Goal: Information Seeking & Learning: Check status

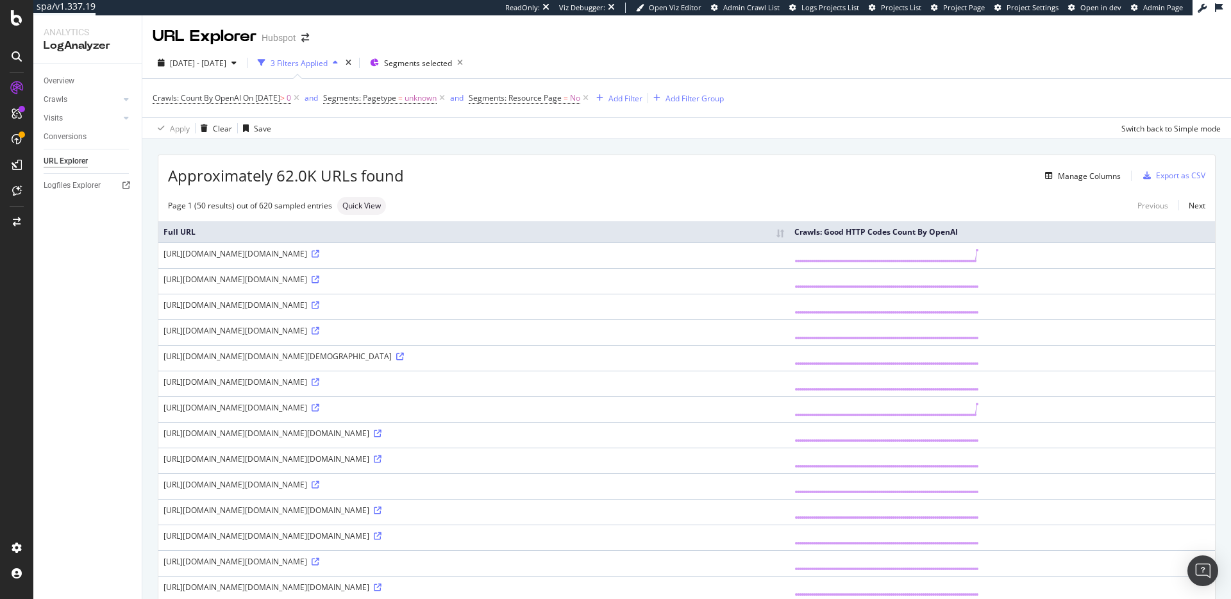
click at [889, 108] on div "Crawls: Count By OpenAI On 2025-09-06 > 0 and Segments: Pagetype = unknown and …" at bounding box center [687, 98] width 1068 height 38
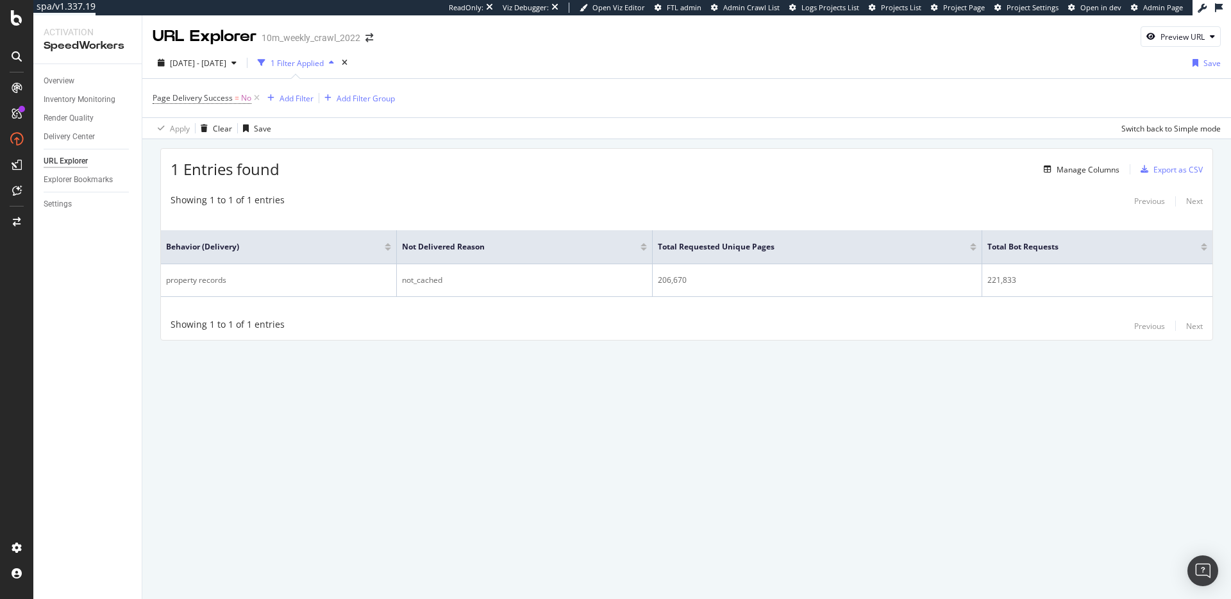
click at [621, 460] on div "URL Explorer 10m_weekly_crawl_2022 Preview URL [DATE] - [DATE] 1 Filter Applied…" at bounding box center [686, 307] width 1089 height 584
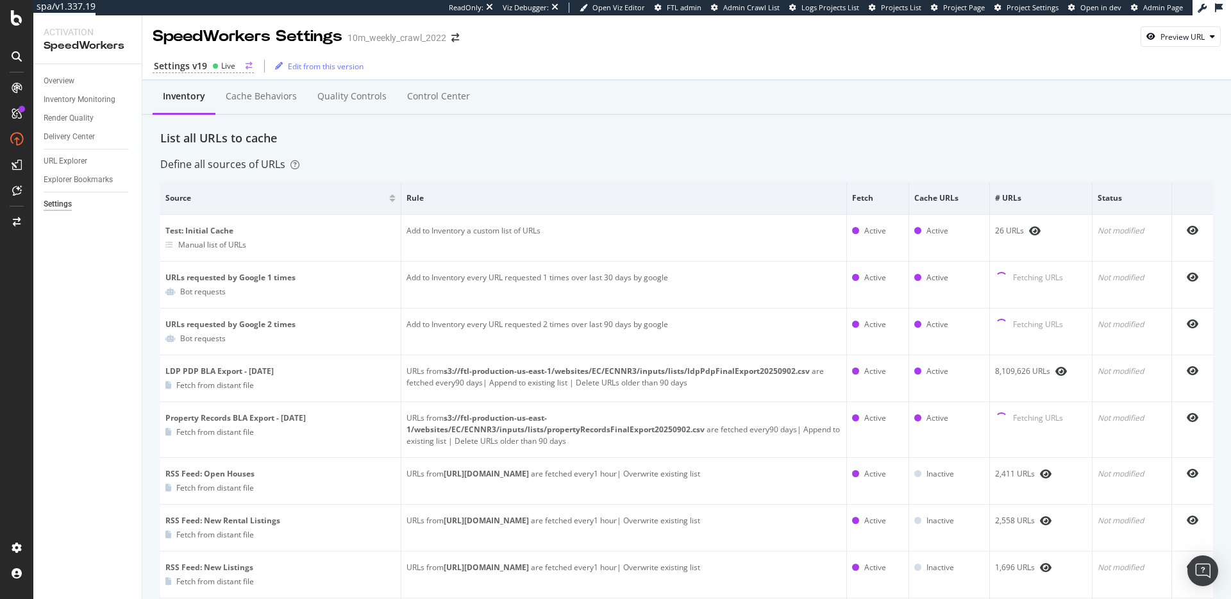
click at [237, 66] on div "Settings v19 Live" at bounding box center [203, 66] width 101 height 13
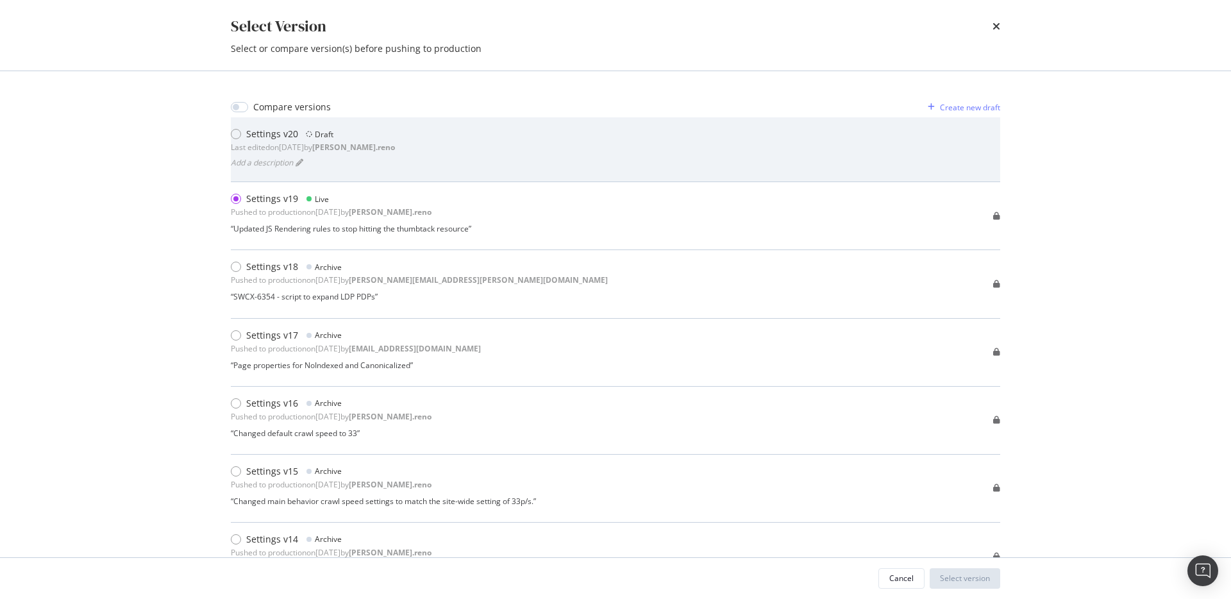
click at [399, 142] on div "Settings v20 Draft Last edited on 2025 Sep 9th by dan.reno Add a description" at bounding box center [616, 150] width 770 height 44
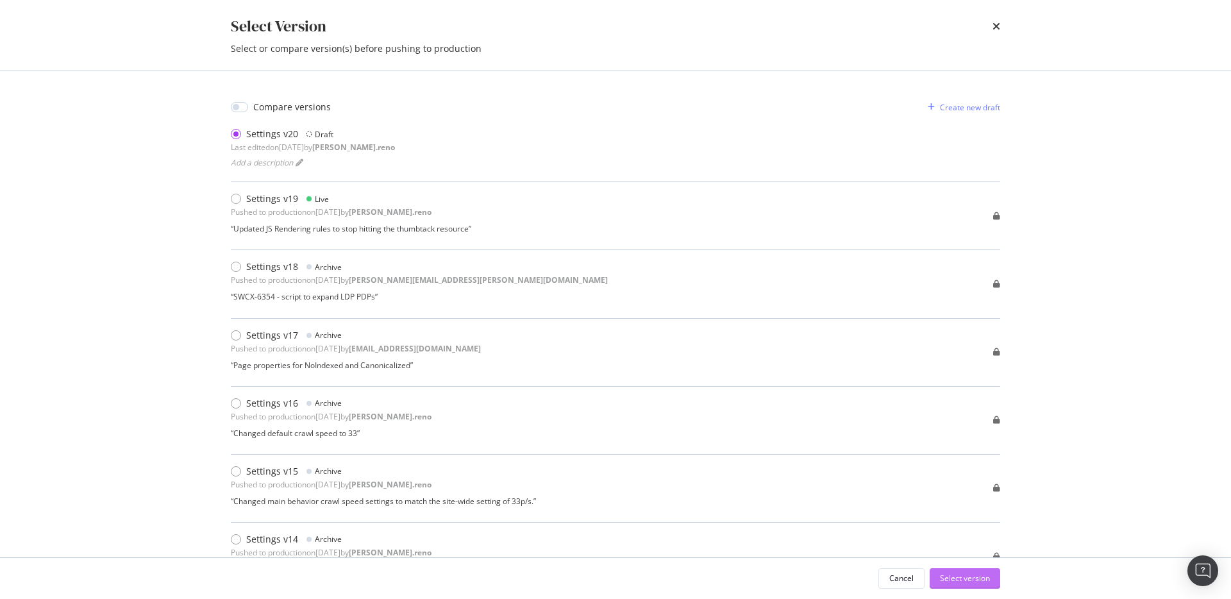
click at [966, 580] on div "Select version" at bounding box center [965, 578] width 50 height 11
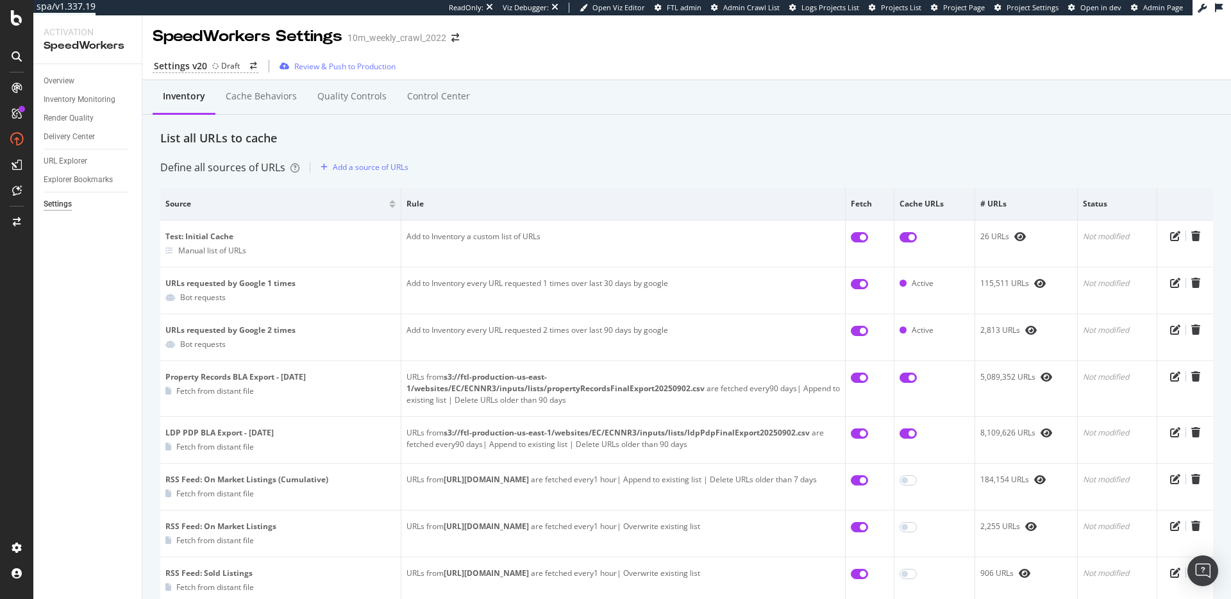
click at [557, 158] on div "Define all sources of URLs Add a source of URLs" at bounding box center [686, 167] width 1053 height 21
click at [58, 82] on div "Overview" at bounding box center [59, 80] width 31 height 13
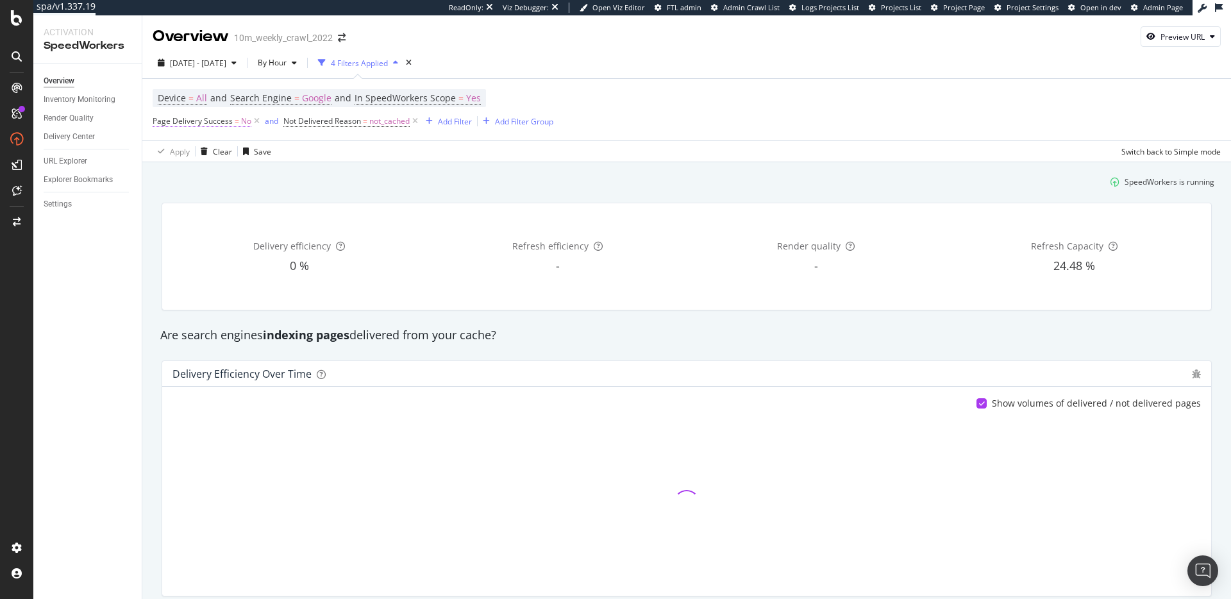
click at [253, 121] on icon at bounding box center [256, 121] width 11 height 13
click at [287, 121] on icon at bounding box center [284, 121] width 11 height 13
click at [534, 183] on div "SpeedWorkers is running" at bounding box center [687, 180] width 1066 height 21
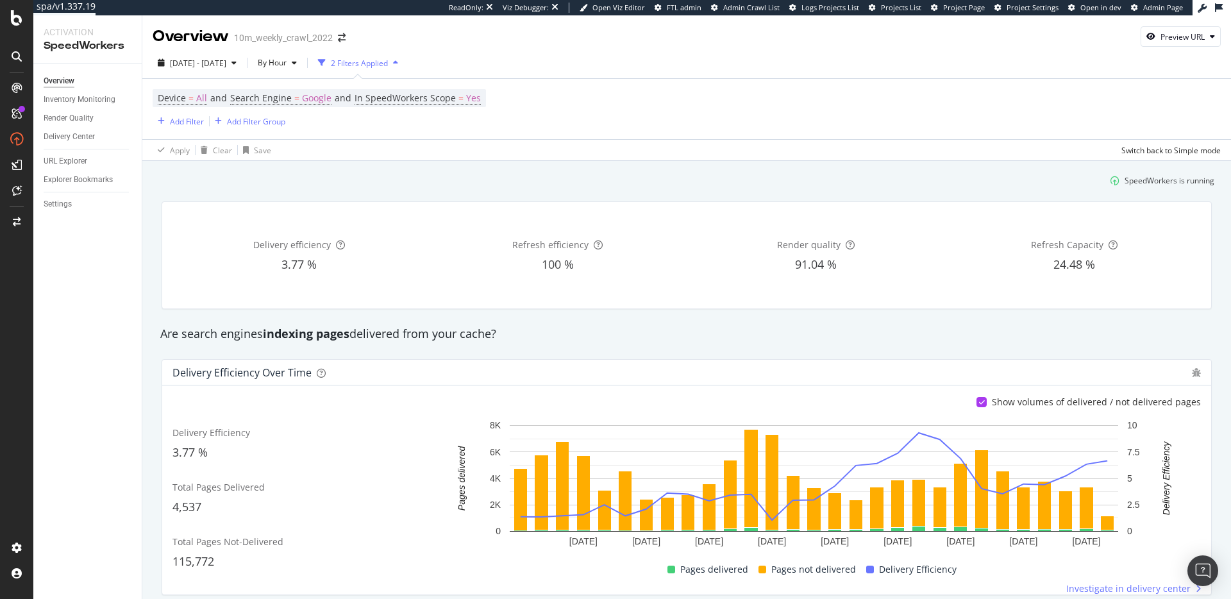
click at [811, 329] on div "Are search engines indexing pages delivered from your cache?" at bounding box center [687, 334] width 1066 height 17
click at [1068, 259] on span "24.48 %" at bounding box center [1075, 264] width 42 height 15
click at [1069, 259] on span "24.48 %" at bounding box center [1075, 264] width 42 height 15
click at [1070, 259] on span "24.48 %" at bounding box center [1075, 264] width 42 height 15
click at [1064, 250] on span "Refresh Capacity" at bounding box center [1067, 245] width 72 height 12
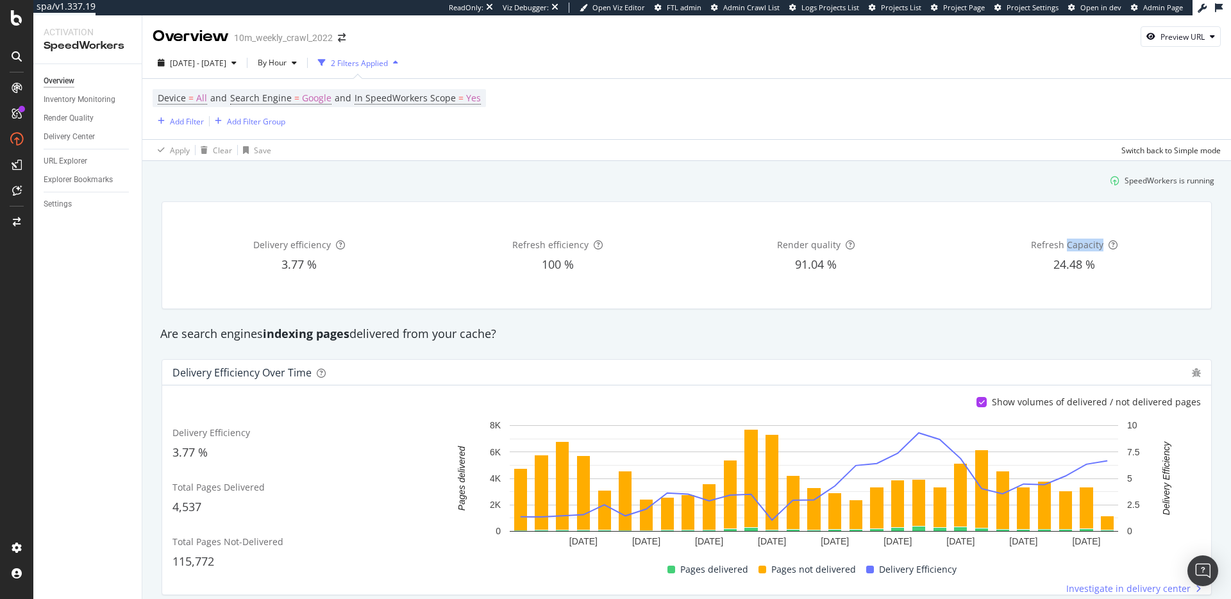
click at [1064, 250] on span "Refresh Capacity" at bounding box center [1067, 245] width 72 height 12
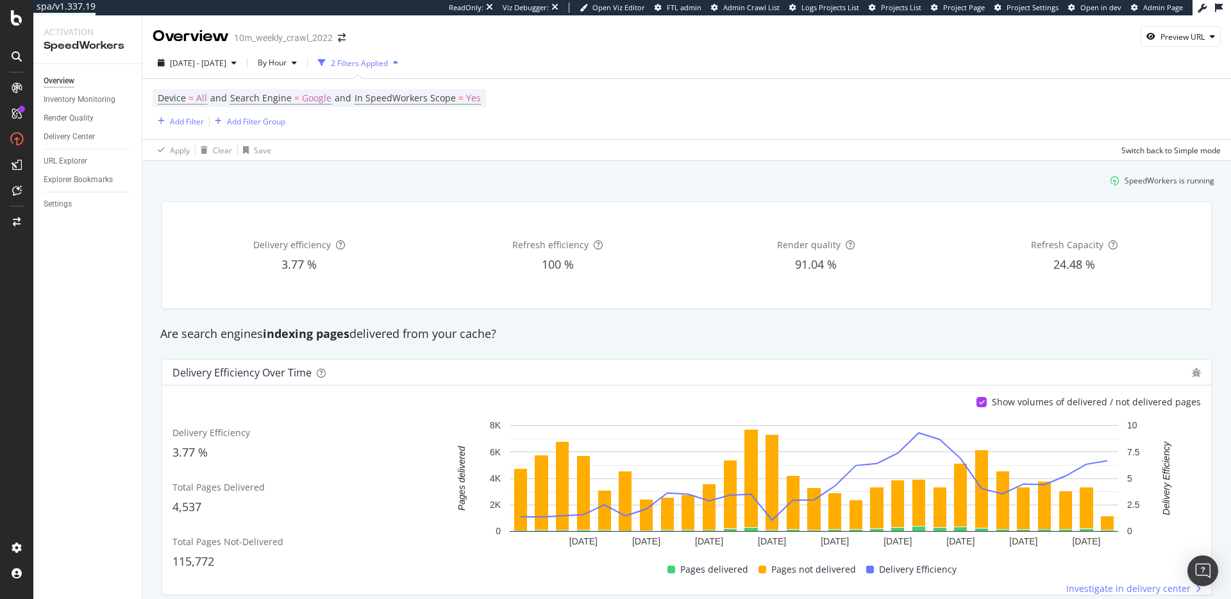
drag, startPoint x: 1063, startPoint y: 274, endPoint x: 1056, endPoint y: 282, distance: 10.4
click at [1063, 274] on div "Refresh Capacity 24.48 %" at bounding box center [1074, 255] width 253 height 86
click at [528, 158] on div "Apply Clear Save Switch back to Simple mode" at bounding box center [686, 149] width 1089 height 21
click at [78, 99] on div "Inventory Monitoring" at bounding box center [80, 99] width 72 height 13
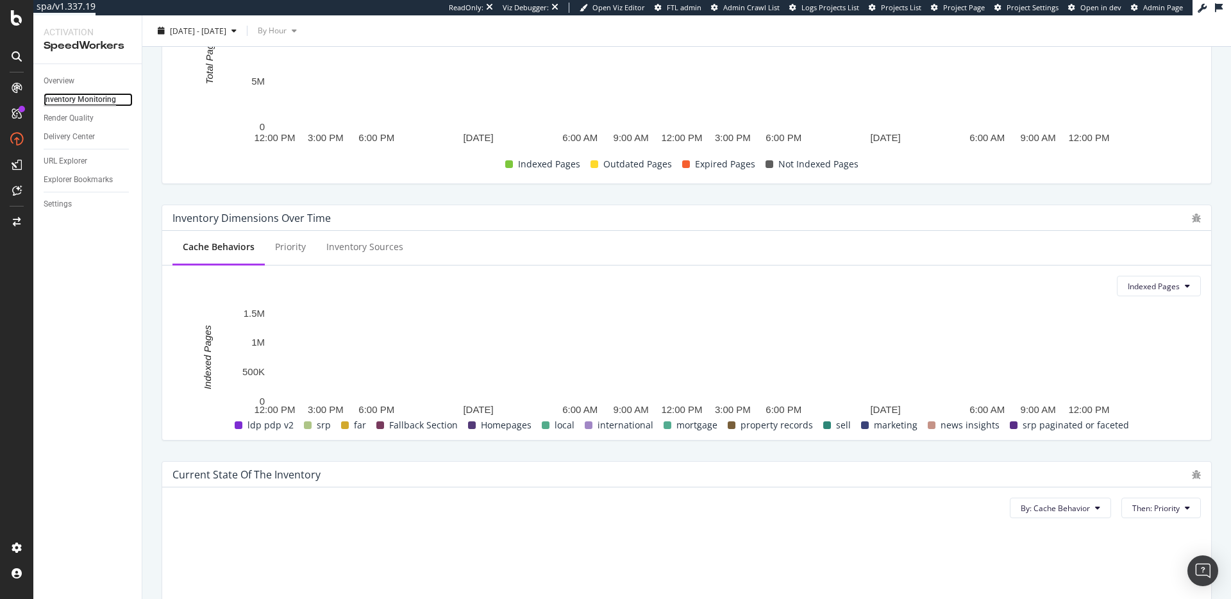
scroll to position [289, 0]
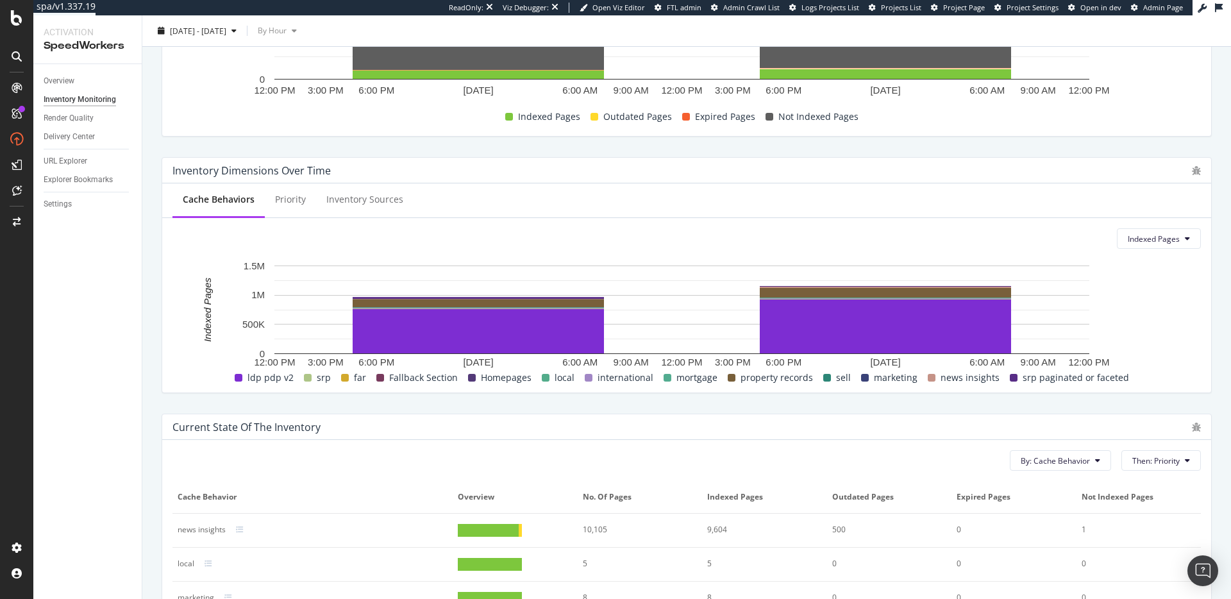
click at [934, 407] on div "Current state of the inventory By: Cache Behavior Then: Priority Cache Behavior…" at bounding box center [687, 595] width 1066 height 385
click at [911, 414] on div "Current state of the inventory By: Cache Behavior Then: Priority Cache Behavior…" at bounding box center [687, 596] width 1050 height 364
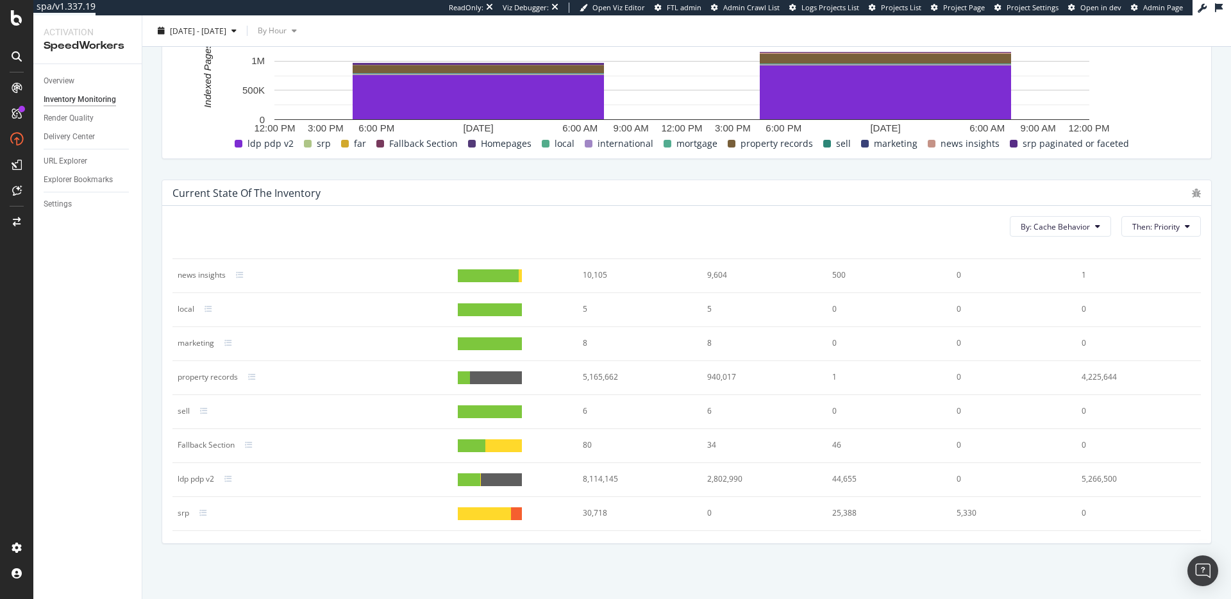
scroll to position [0, 0]
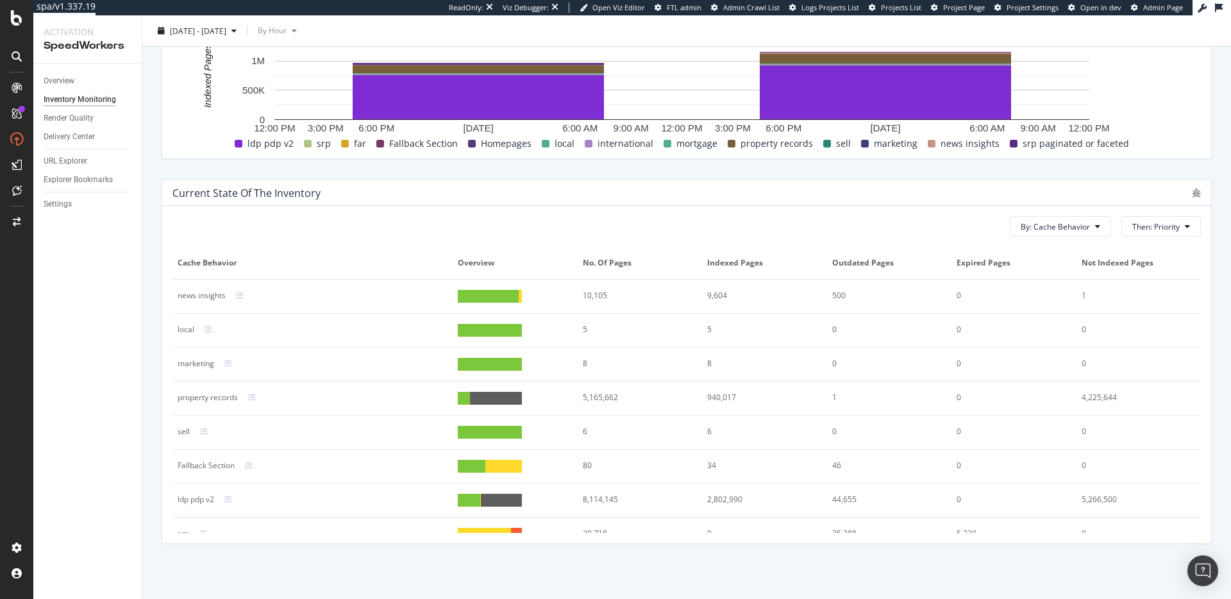
click at [584, 500] on div "8,114,145" at bounding box center [634, 500] width 103 height 12
click at [593, 500] on div "8,114,145" at bounding box center [634, 500] width 103 height 12
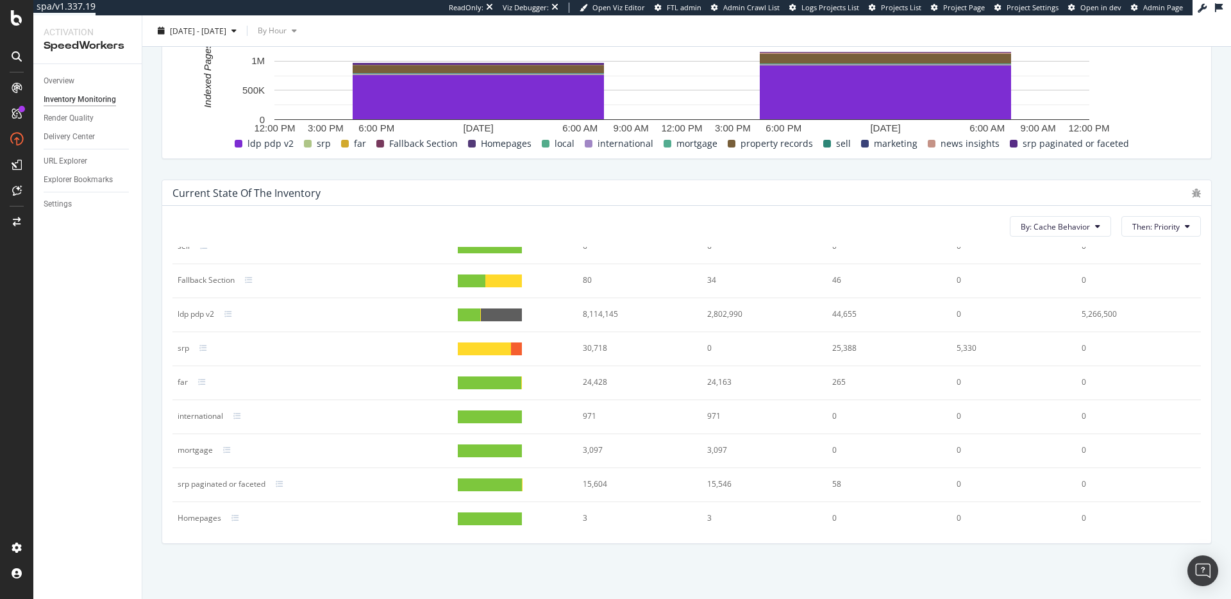
scroll to position [189, 0]
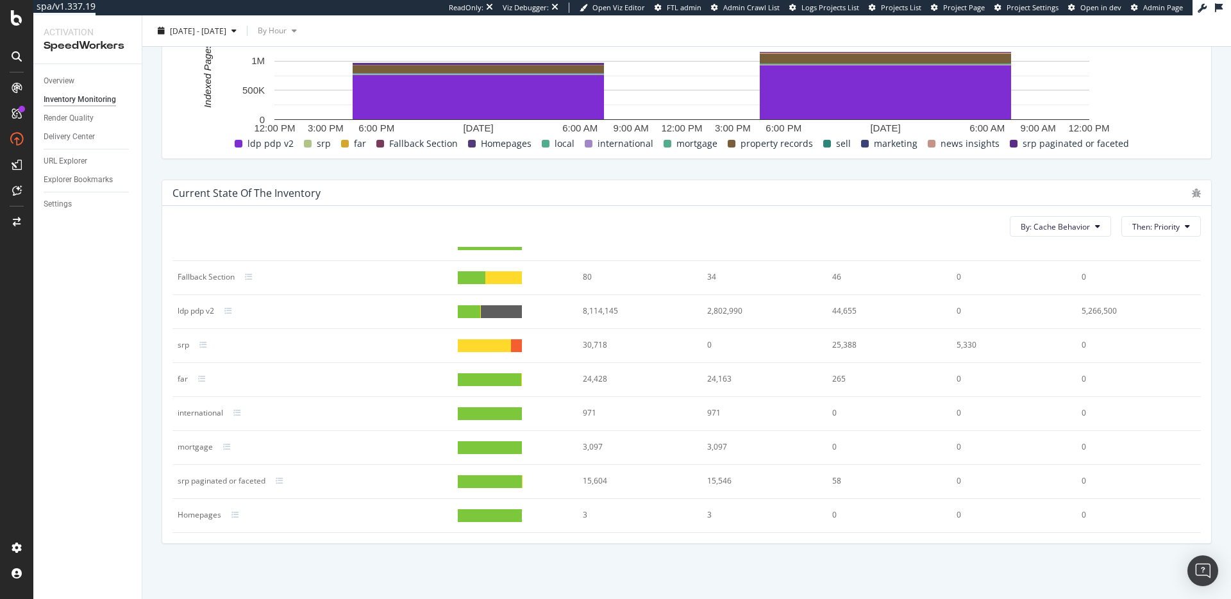
click at [233, 312] on div at bounding box center [235, 311] width 23 height 8
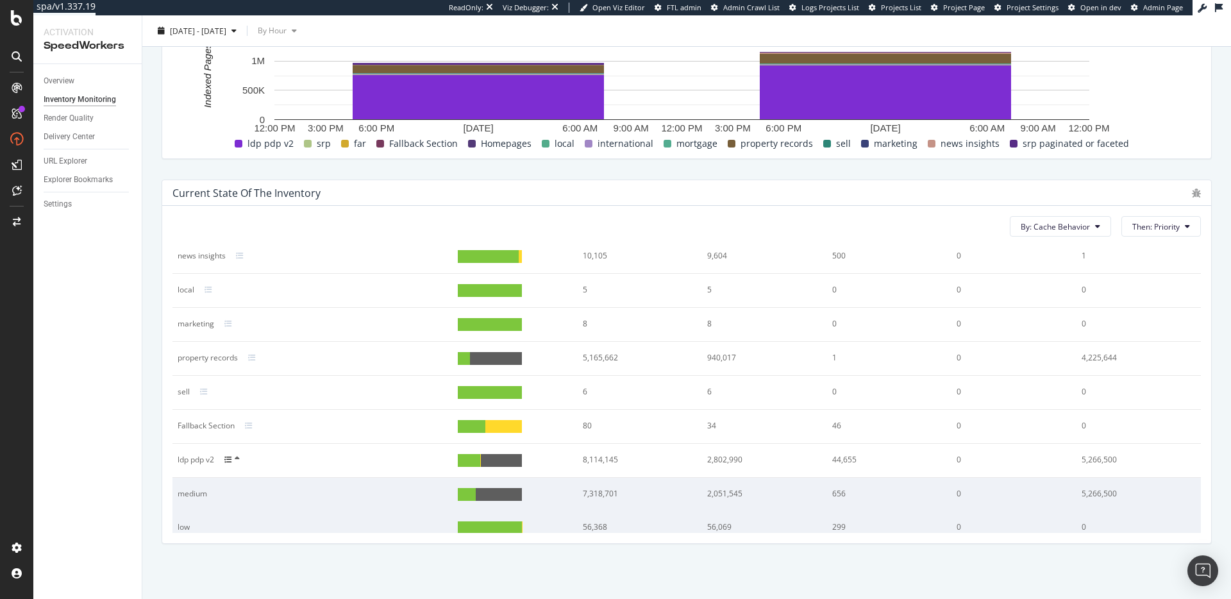
scroll to position [0, 0]
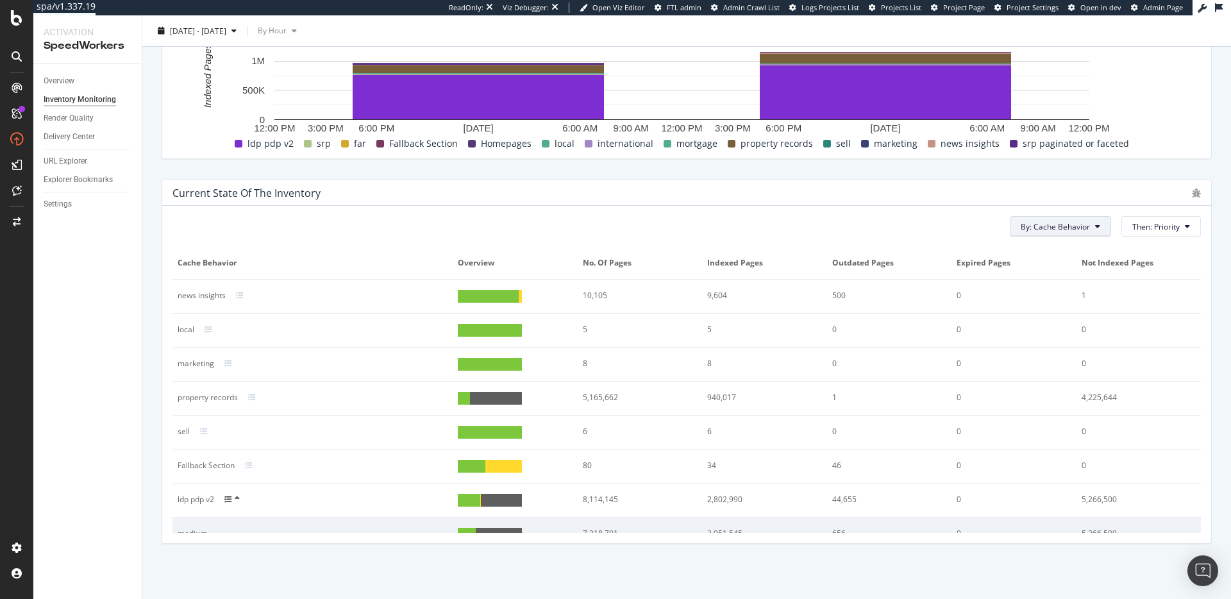
click at [1095, 228] on icon at bounding box center [1097, 227] width 5 height 8
click at [1081, 300] on span "Inventory Sources" at bounding box center [1055, 300] width 87 height 12
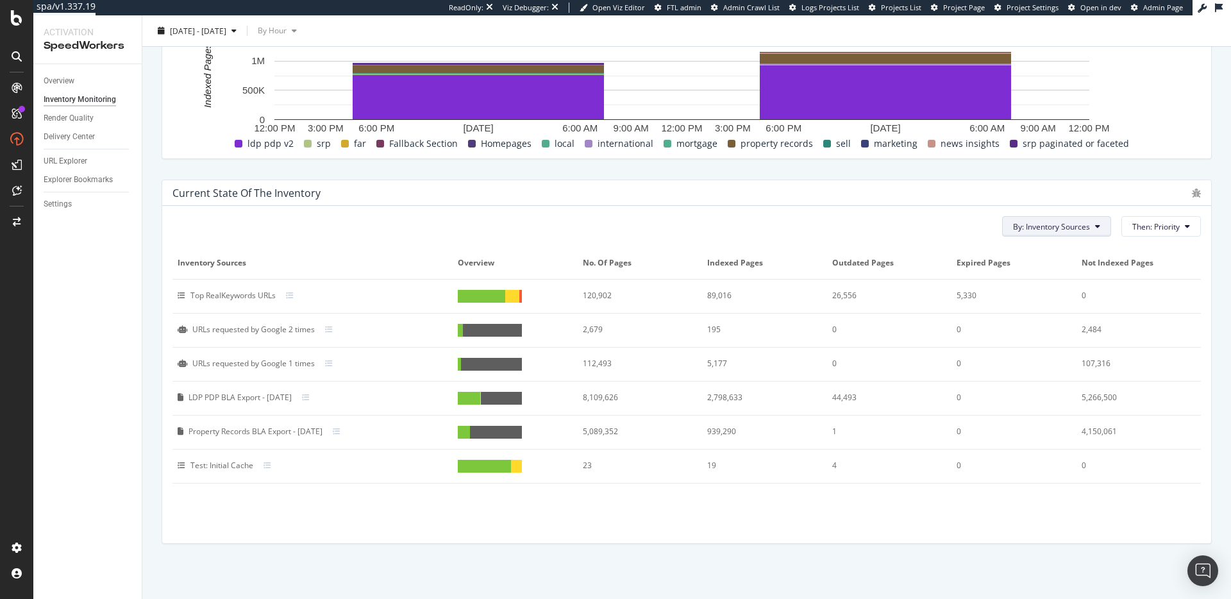
click at [1095, 228] on icon at bounding box center [1097, 227] width 5 height 8
click at [1061, 278] on span "Priority" at bounding box center [1046, 276] width 87 height 12
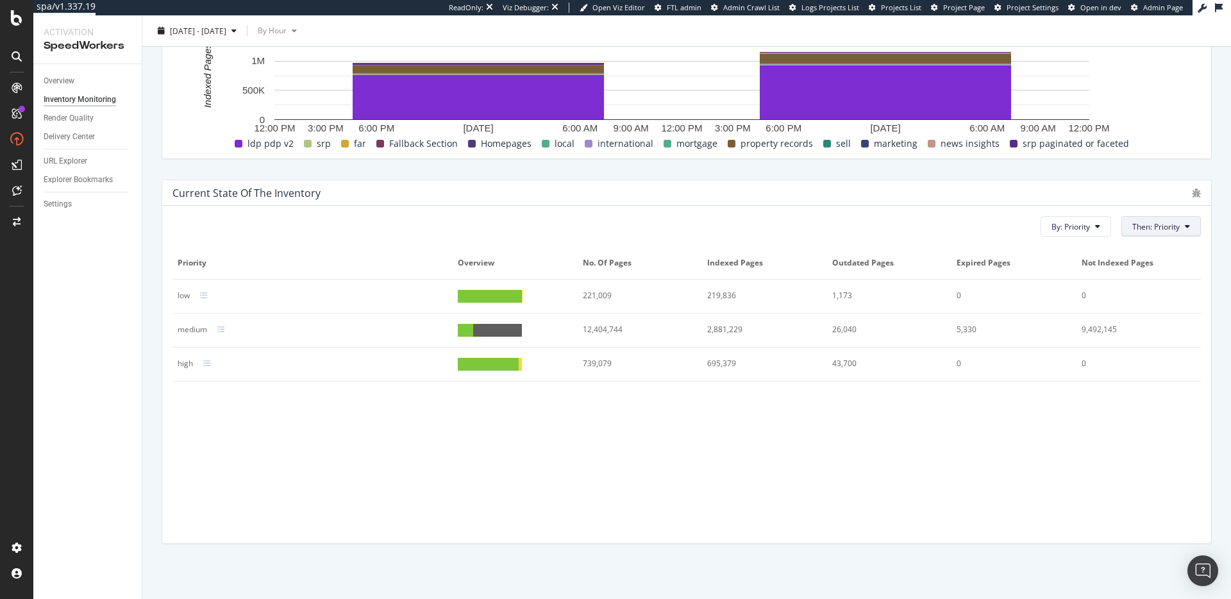
click at [1166, 226] on span "Then: Priority" at bounding box center [1156, 226] width 47 height 11
click at [1157, 298] on span "Inventory Sources" at bounding box center [1166, 300] width 87 height 12
click at [301, 223] on div "By: Priority Then: Inventory Sources" at bounding box center [687, 226] width 1029 height 21
click at [219, 332] on icon at bounding box center [221, 330] width 8 height 8
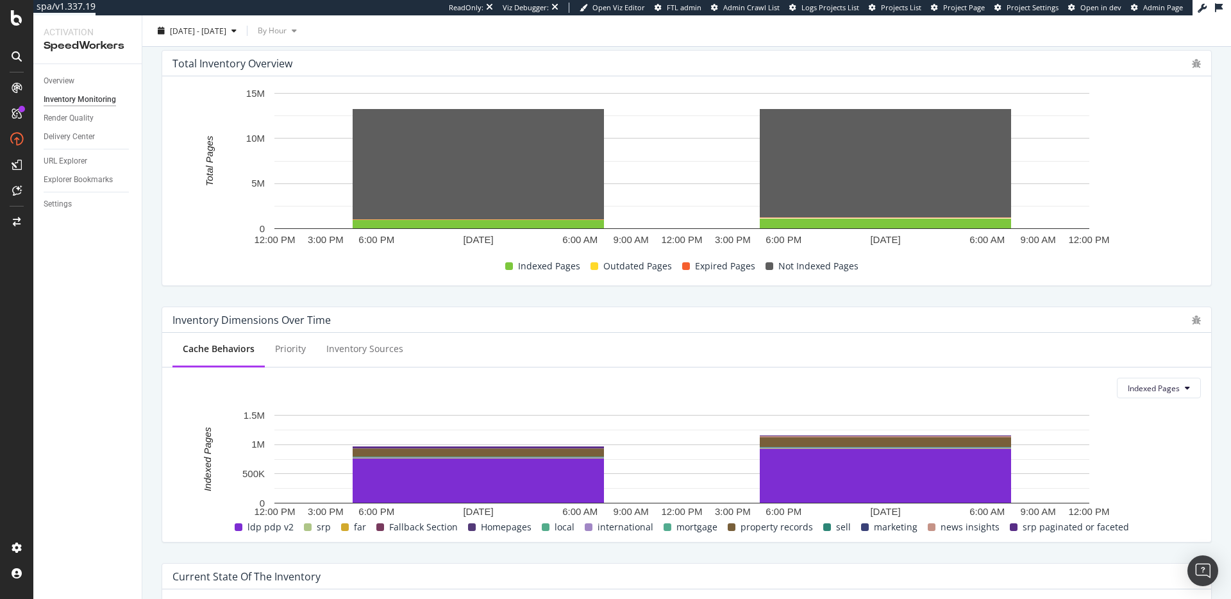
scroll to position [304, 0]
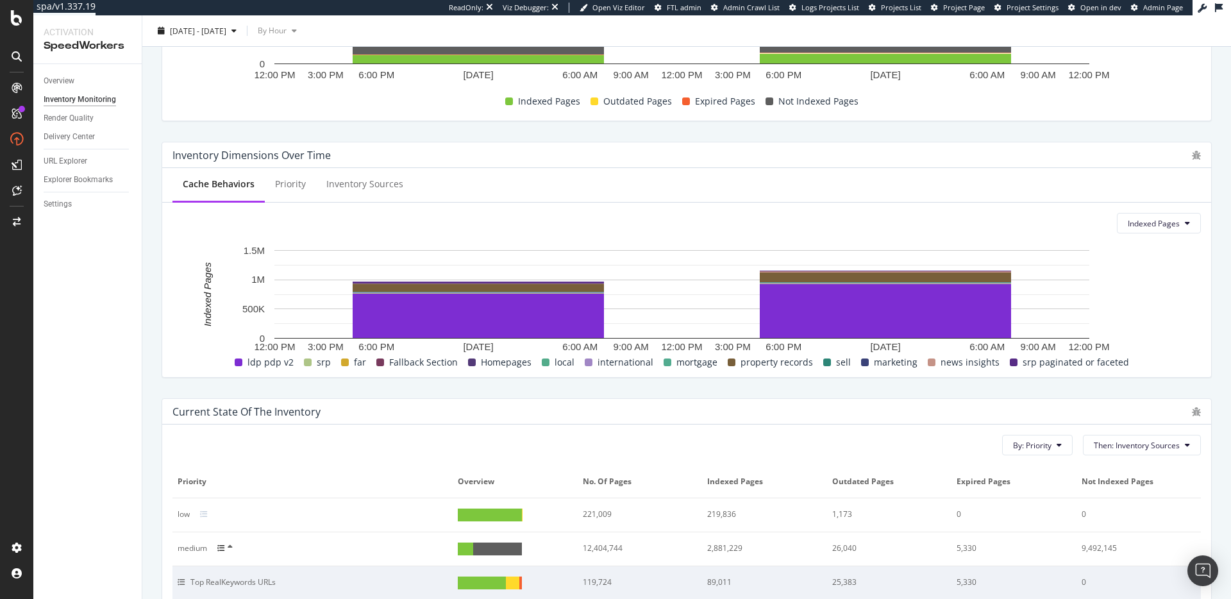
drag, startPoint x: 319, startPoint y: 415, endPoint x: 384, endPoint y: 407, distance: 65.9
click at [319, 415] on div "Current state of the inventory" at bounding box center [679, 411] width 1013 height 13
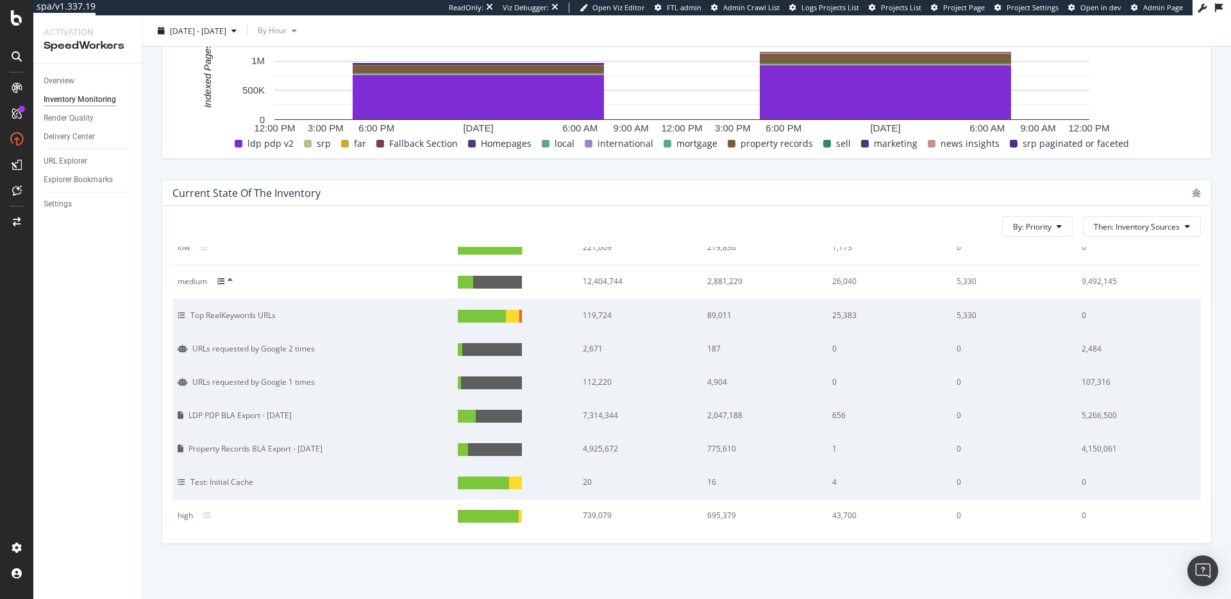
scroll to position [49, 0]
click at [1185, 228] on icon at bounding box center [1187, 227] width 5 height 8
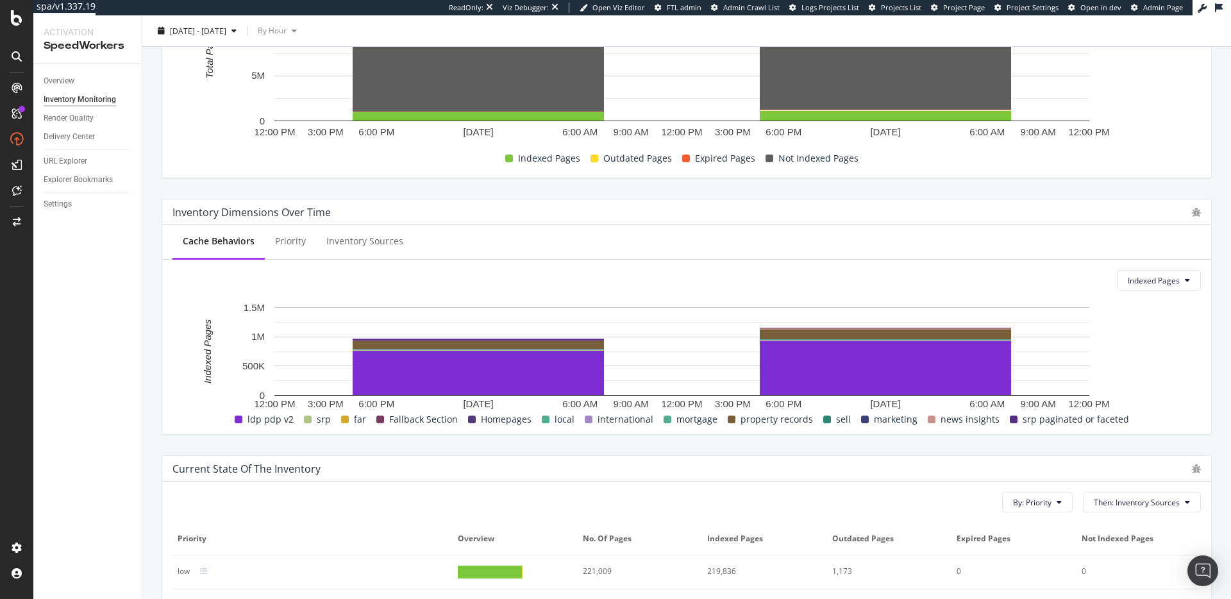
scroll to position [0, 0]
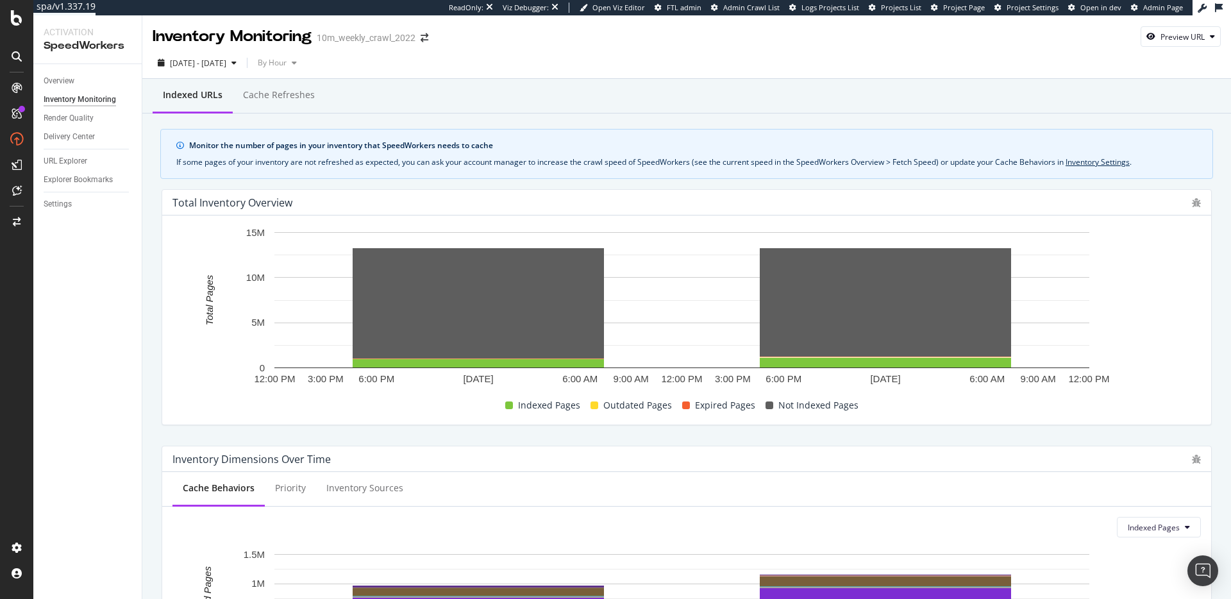
click at [338, 141] on div "Monitor the number of pages in your inventory that SpeedWorkers needs to cache" at bounding box center [693, 146] width 1008 height 12
click at [296, 88] on div "Cache refreshes" at bounding box center [279, 94] width 72 height 13
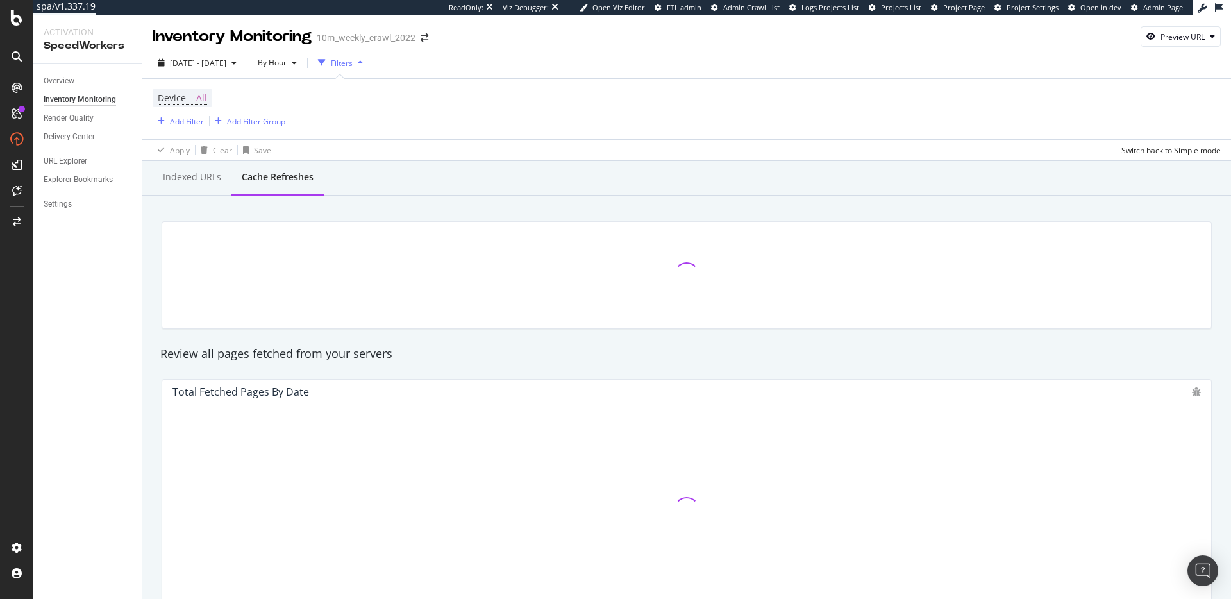
click at [299, 355] on div "Review all pages fetched from your servers" at bounding box center [687, 354] width 1066 height 17
click at [401, 352] on div "Review all pages fetched from your servers" at bounding box center [687, 354] width 1066 height 17
click at [341, 355] on div "Review all pages fetched from your servers" at bounding box center [687, 354] width 1066 height 17
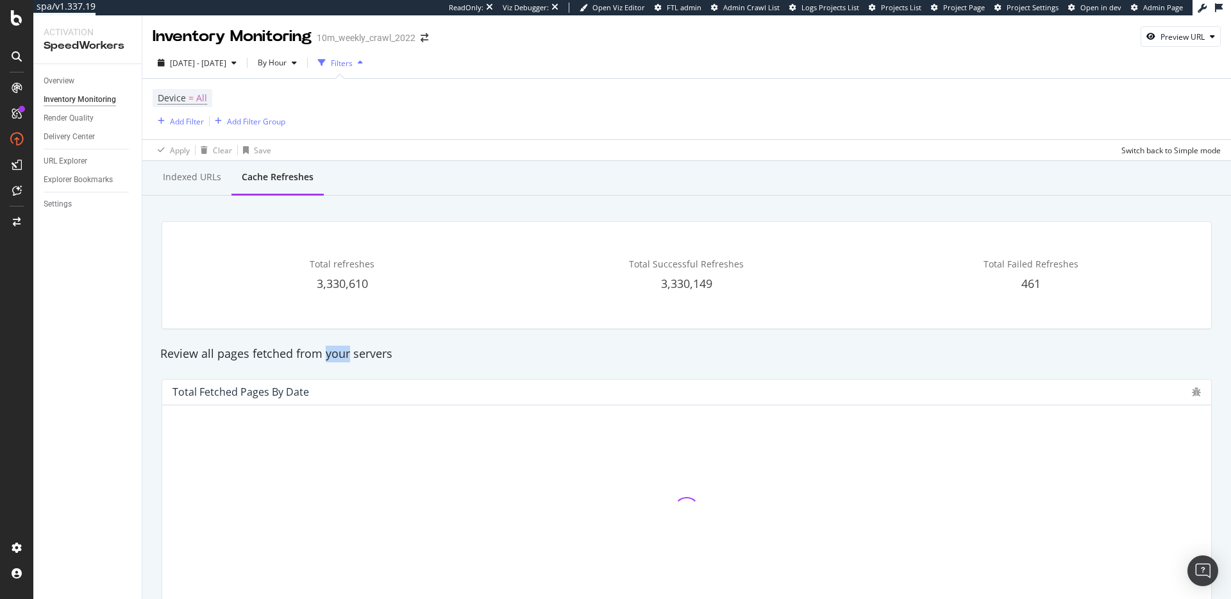
click at [341, 355] on div "Review all pages fetched from your servers" at bounding box center [687, 354] width 1066 height 17
click at [418, 356] on div "Review all pages fetched from your servers" at bounding box center [687, 354] width 1066 height 17
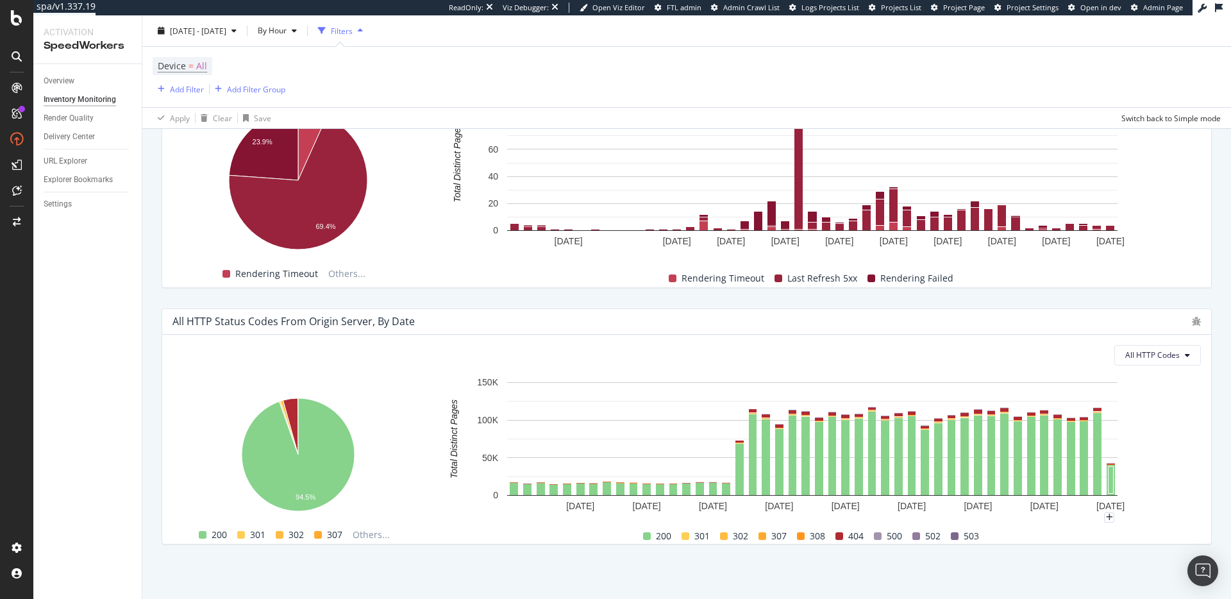
scroll to position [870, 0]
click at [1183, 239] on rect "A chart." at bounding box center [812, 173] width 763 height 170
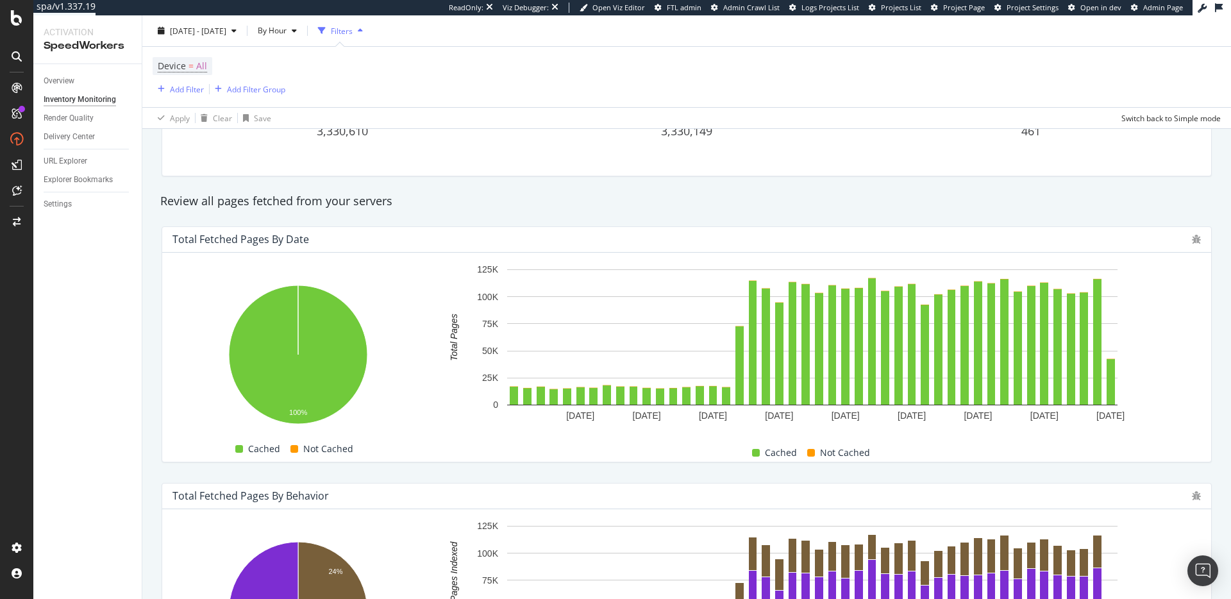
scroll to position [0, 0]
